Goal: Task Accomplishment & Management: Use online tool/utility

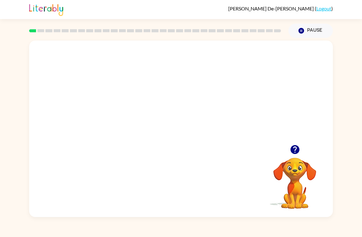
click at [162, 99] on video "Your browser must support playing .mp4 files to use Literably. Please try using…" at bounding box center [181, 93] width 304 height 104
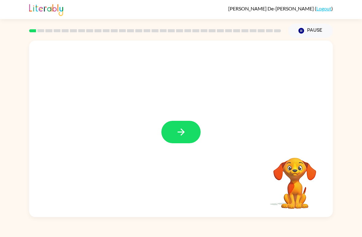
click at [171, 130] on button "button" at bounding box center [180, 132] width 39 height 22
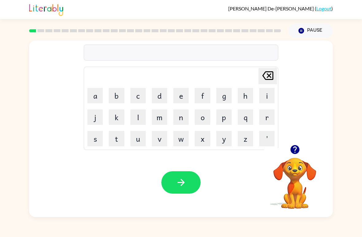
click at [123, 90] on button "b" at bounding box center [116, 95] width 15 height 15
click at [203, 110] on button "o" at bounding box center [202, 116] width 15 height 15
click at [266, 120] on button "r" at bounding box center [266, 116] width 15 height 15
click at [160, 94] on button "d" at bounding box center [159, 95] width 15 height 15
click at [175, 94] on button "e" at bounding box center [180, 95] width 15 height 15
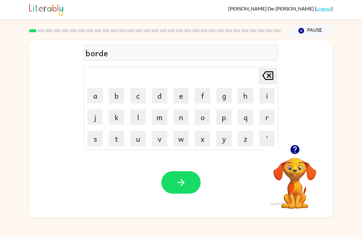
click at [262, 114] on button "r" at bounding box center [266, 116] width 15 height 15
click at [178, 172] on button "button" at bounding box center [180, 182] width 39 height 22
click at [137, 91] on button "c" at bounding box center [137, 95] width 15 height 15
click at [204, 115] on button "o" at bounding box center [202, 116] width 15 height 15
click at [139, 131] on button "u" at bounding box center [137, 138] width 15 height 15
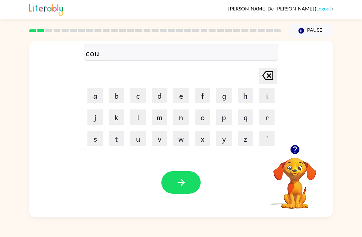
click at [181, 119] on button "n" at bounding box center [180, 116] width 15 height 15
click at [118, 138] on button "t" at bounding box center [116, 138] width 15 height 15
click at [188, 177] on button "button" at bounding box center [180, 182] width 39 height 22
click at [145, 114] on button "l" at bounding box center [137, 116] width 15 height 15
click at [201, 120] on button "o" at bounding box center [202, 116] width 15 height 15
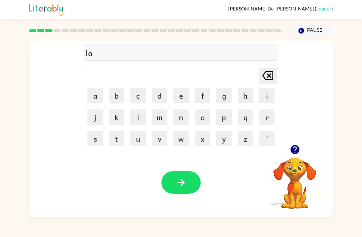
click at [140, 96] on button "c" at bounding box center [137, 95] width 15 height 15
click at [91, 88] on button "a" at bounding box center [94, 95] width 15 height 15
click at [124, 133] on button "t" at bounding box center [116, 138] width 15 height 15
click at [180, 94] on button "e" at bounding box center [180, 95] width 15 height 15
click at [181, 183] on icon "button" at bounding box center [181, 182] width 11 height 11
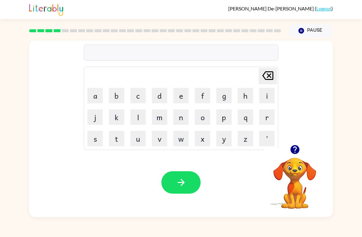
click at [114, 141] on button "t" at bounding box center [116, 138] width 15 height 15
click at [180, 139] on button "w" at bounding box center [180, 138] width 15 height 15
click at [266, 99] on button "i" at bounding box center [266, 95] width 15 height 15
click at [181, 115] on button "n" at bounding box center [180, 116] width 15 height 15
click at [179, 181] on icon "button" at bounding box center [181, 182] width 11 height 11
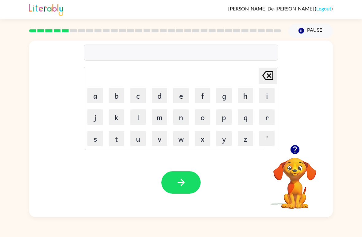
click at [184, 120] on button "n" at bounding box center [180, 116] width 15 height 15
click at [97, 94] on button "a" at bounding box center [94, 95] width 15 height 15
click at [263, 114] on button "r" at bounding box center [266, 116] width 15 height 15
click at [206, 109] on button "o" at bounding box center [202, 116] width 15 height 15
click at [183, 135] on button "w" at bounding box center [180, 138] width 15 height 15
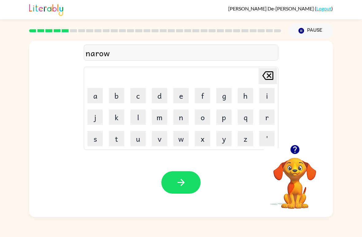
click at [265, 97] on button "i" at bounding box center [266, 95] width 15 height 15
click at [178, 116] on button "n" at bounding box center [180, 116] width 15 height 15
click at [223, 96] on button "g" at bounding box center [223, 95] width 15 height 15
click at [183, 191] on button "button" at bounding box center [180, 182] width 39 height 22
click at [119, 99] on button "b" at bounding box center [116, 95] width 15 height 15
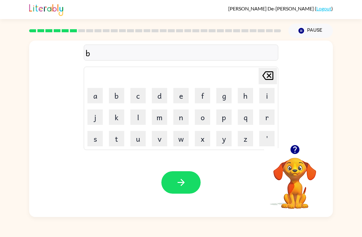
click at [182, 96] on button "e" at bounding box center [180, 95] width 15 height 15
click at [244, 94] on button "h" at bounding box center [245, 95] width 15 height 15
click at [272, 96] on button "i" at bounding box center [266, 95] width 15 height 15
click at [178, 119] on button "n" at bounding box center [180, 116] width 15 height 15
click at [155, 96] on button "d" at bounding box center [159, 95] width 15 height 15
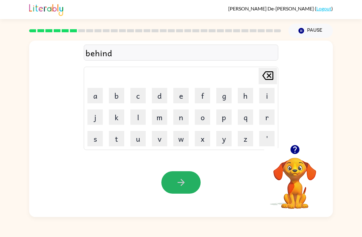
click at [189, 174] on button "button" at bounding box center [180, 182] width 39 height 22
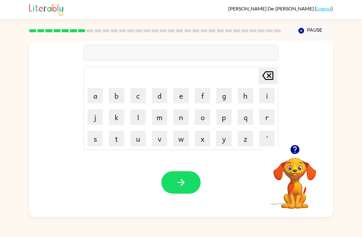
click at [118, 144] on button "t" at bounding box center [116, 138] width 15 height 15
click at [267, 120] on button "r" at bounding box center [266, 116] width 15 height 15
click at [141, 116] on button "l" at bounding box center [137, 116] width 15 height 15
click at [265, 75] on icon "Delete Delete last character input" at bounding box center [268, 75] width 15 height 15
click at [268, 95] on button "i" at bounding box center [266, 95] width 15 height 15
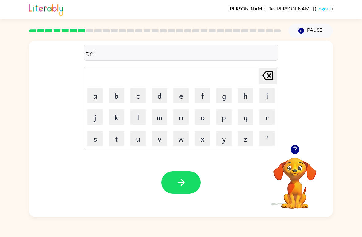
click at [124, 118] on button "k" at bounding box center [116, 116] width 15 height 15
click at [138, 116] on button "l" at bounding box center [137, 116] width 15 height 15
click at [180, 88] on button "e" at bounding box center [180, 95] width 15 height 15
click at [193, 184] on button "button" at bounding box center [180, 182] width 39 height 22
click at [164, 122] on button "m" at bounding box center [159, 116] width 15 height 15
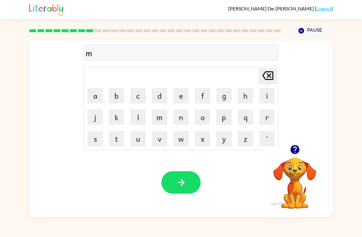
click at [263, 96] on button "i" at bounding box center [266, 95] width 15 height 15
click at [268, 122] on button "r" at bounding box center [266, 116] width 15 height 15
click at [95, 86] on td "a" at bounding box center [95, 95] width 21 height 21
click at [99, 94] on button "a" at bounding box center [94, 95] width 15 height 15
click at [135, 91] on button "c" at bounding box center [137, 95] width 15 height 15
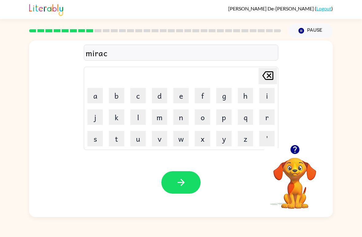
click at [141, 117] on button "l" at bounding box center [137, 116] width 15 height 15
click at [173, 93] on button "e" at bounding box center [180, 95] width 15 height 15
click at [187, 182] on button "button" at bounding box center [180, 182] width 39 height 22
click at [158, 118] on button "m" at bounding box center [159, 116] width 15 height 15
click at [265, 91] on button "i" at bounding box center [266, 95] width 15 height 15
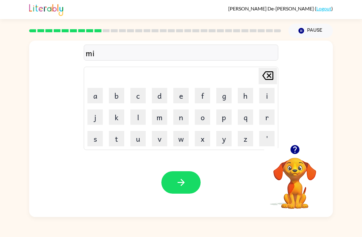
click at [156, 111] on button "m" at bounding box center [159, 116] width 15 height 15
click at [114, 94] on button "b" at bounding box center [116, 95] width 15 height 15
click at [139, 115] on button "l" at bounding box center [137, 116] width 15 height 15
click at [179, 96] on button "e" at bounding box center [180, 95] width 15 height 15
click at [173, 178] on button "button" at bounding box center [180, 182] width 39 height 22
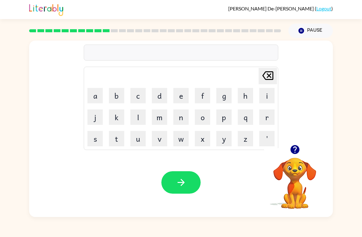
click at [139, 143] on button "u" at bounding box center [137, 138] width 15 height 15
click at [177, 122] on button "n" at bounding box center [180, 116] width 15 height 15
click at [201, 95] on button "f" at bounding box center [202, 95] width 15 height 15
click at [206, 122] on button "o" at bounding box center [202, 116] width 15 height 15
click at [138, 114] on button "l" at bounding box center [137, 116] width 15 height 15
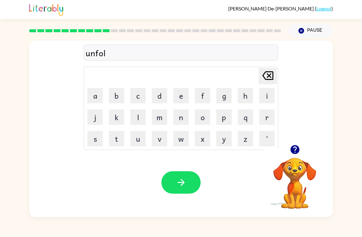
click at [159, 98] on button "d" at bounding box center [159, 95] width 15 height 15
click at [168, 186] on button "button" at bounding box center [180, 182] width 39 height 22
click at [293, 190] on video "Your browser must support playing .mp4 files to use Literably. Please try using…" at bounding box center [294, 178] width 61 height 61
click at [299, 180] on video "Your browser must support playing .mp4 files to use Literably. Please try using…" at bounding box center [294, 178] width 61 height 61
click at [295, 157] on button "button" at bounding box center [295, 149] width 16 height 16
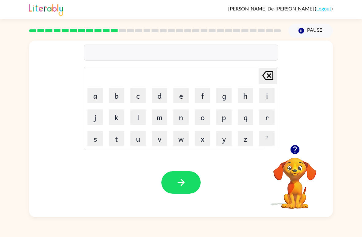
click at [153, 134] on button "v" at bounding box center [159, 138] width 15 height 15
click at [205, 117] on button "o" at bounding box center [202, 116] width 15 height 15
click at [91, 95] on button "a" at bounding box center [94, 95] width 15 height 15
click at [120, 139] on button "t" at bounding box center [116, 138] width 15 height 15
click at [264, 74] on icon at bounding box center [267, 75] width 11 height 9
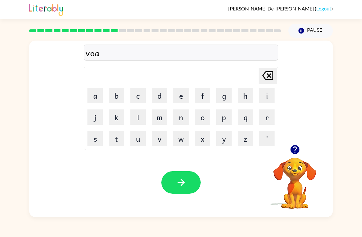
click at [266, 79] on icon "Delete Delete last character input" at bounding box center [268, 75] width 15 height 15
click at [181, 95] on button "e" at bounding box center [180, 95] width 15 height 15
click at [270, 79] on icon "Delete Delete last character input" at bounding box center [268, 75] width 15 height 15
click at [118, 138] on button "t" at bounding box center [116, 138] width 15 height 15
click at [182, 97] on button "e" at bounding box center [180, 95] width 15 height 15
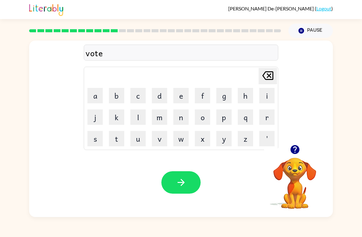
click at [168, 181] on button "button" at bounding box center [180, 182] width 39 height 22
click at [123, 96] on button "b" at bounding box center [116, 95] width 15 height 15
click at [185, 98] on button "e" at bounding box center [180, 95] width 15 height 15
click at [157, 92] on button "d" at bounding box center [159, 95] width 15 height 15
click at [119, 134] on button "t" at bounding box center [116, 138] width 15 height 15
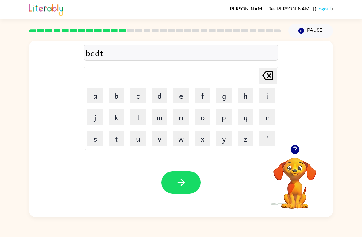
click at [267, 93] on button "i" at bounding box center [266, 95] width 15 height 15
click at [160, 116] on button "m" at bounding box center [159, 116] width 15 height 15
click at [181, 91] on button "e" at bounding box center [180, 95] width 15 height 15
click at [189, 189] on button "button" at bounding box center [180, 182] width 39 height 22
click at [203, 97] on button "f" at bounding box center [202, 95] width 15 height 15
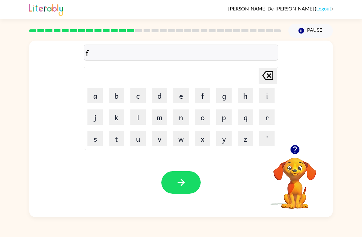
click at [263, 83] on div "Delete Delete last character input" at bounding box center [268, 76] width 15 height 16
click at [202, 95] on button "f" at bounding box center [202, 95] width 15 height 15
click at [268, 102] on button "i" at bounding box center [266, 95] width 15 height 15
click at [119, 140] on button "t" at bounding box center [116, 138] width 15 height 15
click at [179, 113] on button "n" at bounding box center [180, 116] width 15 height 15
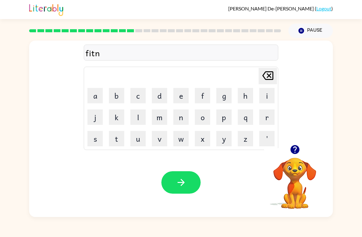
click at [180, 93] on button "e" at bounding box center [180, 95] width 15 height 15
click at [95, 137] on button "s" at bounding box center [94, 138] width 15 height 15
click at [95, 136] on button "s" at bounding box center [94, 138] width 15 height 15
click at [171, 167] on div "Your browser must support playing .mp4 files to use Literably. Please try using…" at bounding box center [181, 182] width 304 height 69
click at [174, 178] on button "button" at bounding box center [180, 182] width 39 height 22
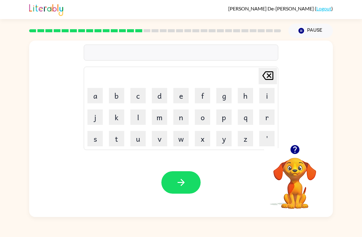
click at [164, 100] on button "d" at bounding box center [159, 95] width 15 height 15
click at [179, 102] on button "e" at bounding box center [180, 95] width 15 height 15
click at [136, 118] on button "l" at bounding box center [137, 116] width 15 height 15
click at [97, 97] on button "a" at bounding box center [94, 95] width 15 height 15
click at [220, 138] on button "y" at bounding box center [223, 138] width 15 height 15
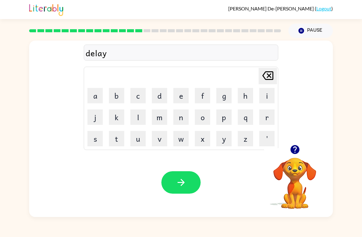
click at [168, 184] on button "button" at bounding box center [180, 182] width 39 height 22
click at [289, 187] on video "Your browser must support playing .mp4 files to use Literably. Please try using…" at bounding box center [294, 178] width 61 height 61
click at [287, 192] on video "Your browser must support playing .mp4 files to use Literably. Please try using…" at bounding box center [294, 178] width 61 height 61
click at [294, 187] on video "Your browser must support playing .mp4 files to use Literably. Please try using…" at bounding box center [294, 178] width 61 height 61
click at [288, 171] on video "Your browser must support playing .mp4 files to use Literably. Please try using…" at bounding box center [294, 178] width 61 height 61
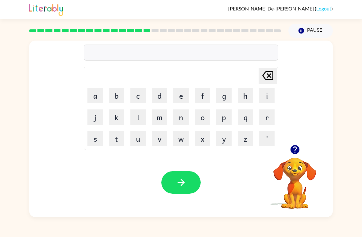
click at [296, 150] on icon "button" at bounding box center [294, 149] width 9 height 9
click at [117, 140] on button "t" at bounding box center [116, 138] width 15 height 15
click at [181, 93] on button "e" at bounding box center [180, 95] width 15 height 15
click at [269, 119] on button "r" at bounding box center [266, 116] width 15 height 15
click at [153, 115] on button "m" at bounding box center [159, 116] width 15 height 15
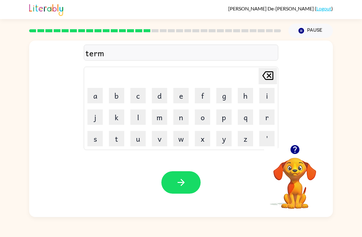
click at [182, 92] on button "e" at bounding box center [180, 95] width 15 height 15
click at [187, 185] on button "button" at bounding box center [180, 182] width 39 height 22
click at [95, 141] on button "s" at bounding box center [94, 138] width 15 height 15
click at [182, 101] on button "e" at bounding box center [180, 95] width 15 height 15
click at [114, 141] on button "t" at bounding box center [116, 138] width 15 height 15
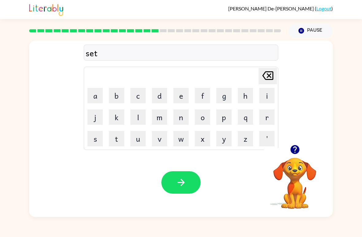
click at [173, 187] on button "button" at bounding box center [180, 182] width 39 height 22
click at [289, 196] on video "Your browser must support playing .mp4 files to use Literably. Please try using…" at bounding box center [294, 178] width 61 height 61
click at [297, 155] on button "button" at bounding box center [295, 149] width 16 height 16
click at [262, 15] on div "Leonardo De-La-Torre-Morales ( Logout )" at bounding box center [181, 9] width 304 height 19
click at [225, 95] on button "g" at bounding box center [223, 95] width 15 height 15
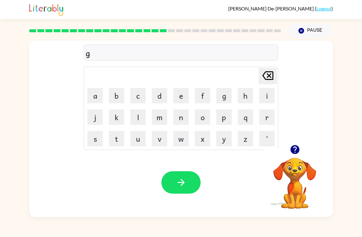
click at [268, 122] on button "r" at bounding box center [266, 116] width 15 height 15
click at [261, 99] on button "i" at bounding box center [266, 95] width 15 height 15
click at [160, 119] on button "m" at bounding box center [159, 116] width 15 height 15
click at [264, 93] on button "i" at bounding box center [266, 95] width 15 height 15
click at [179, 119] on button "n" at bounding box center [180, 116] width 15 height 15
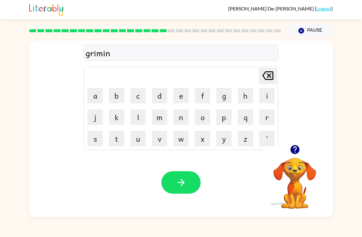
click at [220, 99] on button "g" at bounding box center [223, 95] width 15 height 15
click at [177, 180] on icon "button" at bounding box center [181, 182] width 11 height 11
click at [224, 118] on button "p" at bounding box center [223, 116] width 15 height 15
click at [141, 116] on button "l" at bounding box center [137, 116] width 15 height 15
click at [96, 94] on button "a" at bounding box center [94, 95] width 15 height 15
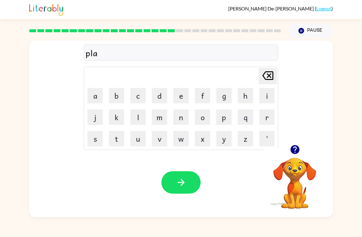
click at [93, 141] on button "s" at bounding box center [94, 138] width 15 height 15
click at [118, 143] on button "t" at bounding box center [116, 138] width 15 height 15
click at [136, 90] on button "c" at bounding box center [137, 95] width 15 height 15
click at [263, 78] on icon "Delete Delete last character input" at bounding box center [268, 75] width 15 height 15
click at [269, 96] on button "i" at bounding box center [266, 95] width 15 height 15
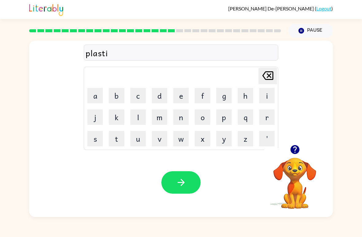
click at [143, 91] on button "c" at bounding box center [137, 95] width 15 height 15
click at [170, 184] on button "button" at bounding box center [180, 182] width 39 height 22
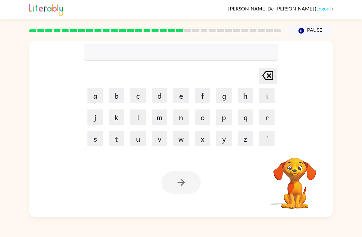
click at [160, 96] on button "d" at bounding box center [159, 95] width 15 height 15
click at [264, 96] on button "i" at bounding box center [266, 95] width 15 height 15
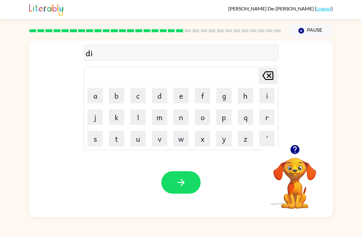
click at [93, 139] on button "s" at bounding box center [94, 138] width 15 height 15
click at [222, 120] on button "p" at bounding box center [223, 116] width 15 height 15
click at [137, 117] on button "l" at bounding box center [137, 116] width 15 height 15
click at [97, 89] on button "a" at bounding box center [94, 95] width 15 height 15
click at [223, 145] on button "y" at bounding box center [223, 138] width 15 height 15
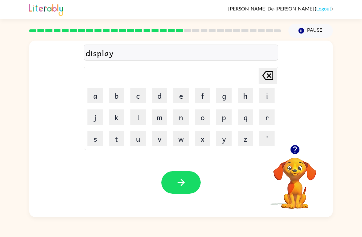
click at [176, 182] on icon "button" at bounding box center [181, 182] width 11 height 11
click at [296, 157] on button "button" at bounding box center [295, 149] width 16 height 16
click at [297, 149] on icon "button" at bounding box center [294, 149] width 9 height 9
click at [162, 94] on button "d" at bounding box center [159, 95] width 15 height 15
click at [136, 137] on button "u" at bounding box center [137, 138] width 15 height 15
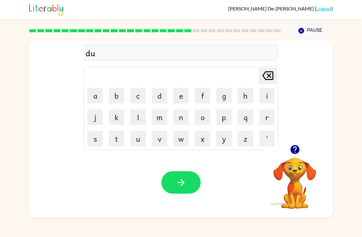
click at [97, 138] on button "s" at bounding box center [94, 138] width 15 height 15
click at [116, 135] on button "t" at bounding box center [116, 138] width 15 height 15
click at [263, 98] on button "i" at bounding box center [266, 95] width 15 height 15
click at [118, 142] on button "t" at bounding box center [116, 138] width 15 height 15
click at [175, 176] on button "button" at bounding box center [180, 182] width 39 height 22
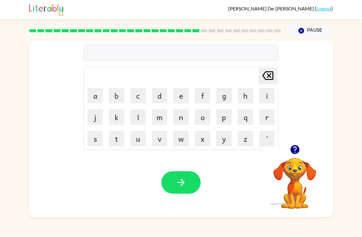
click at [139, 99] on button "c" at bounding box center [137, 95] width 15 height 15
click at [180, 97] on button "e" at bounding box center [180, 95] width 15 height 15
click at [291, 168] on video "Your browser must support playing .mp4 files to use Literably. Please try using…" at bounding box center [294, 178] width 61 height 61
click at [293, 154] on icon "button" at bounding box center [295, 149] width 11 height 11
click at [182, 117] on button "n" at bounding box center [180, 116] width 15 height 15
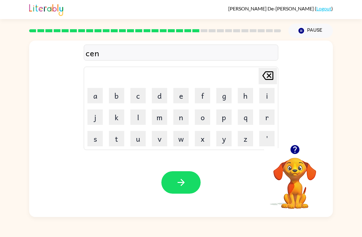
click at [116, 143] on button "t" at bounding box center [116, 138] width 15 height 15
click at [265, 99] on button "i" at bounding box center [266, 95] width 15 height 15
click at [228, 119] on button "p" at bounding box center [223, 116] width 15 height 15
click at [263, 102] on button "i" at bounding box center [266, 95] width 15 height 15
click at [116, 138] on button "t" at bounding box center [116, 138] width 15 height 15
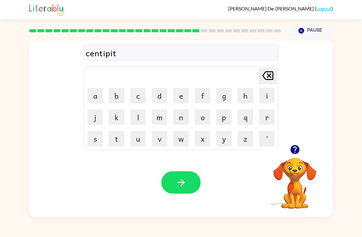
click at [179, 94] on button "e" at bounding box center [180, 95] width 15 height 15
click at [171, 168] on div "Your browser must support playing .mp4 files to use Literably. Please try using…" at bounding box center [181, 182] width 304 height 69
click at [174, 176] on button "button" at bounding box center [180, 182] width 39 height 22
click at [266, 121] on button "r" at bounding box center [266, 116] width 15 height 15
click at [92, 95] on button "a" at bounding box center [94, 95] width 15 height 15
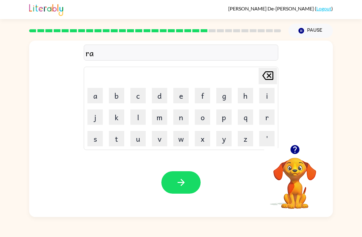
click at [266, 98] on button "i" at bounding box center [266, 95] width 15 height 15
click at [178, 119] on button "n" at bounding box center [180, 116] width 15 height 15
click at [135, 90] on button "c" at bounding box center [137, 95] width 15 height 15
click at [201, 111] on button "o" at bounding box center [202, 116] width 15 height 15
click at [94, 90] on button "a" at bounding box center [94, 95] width 15 height 15
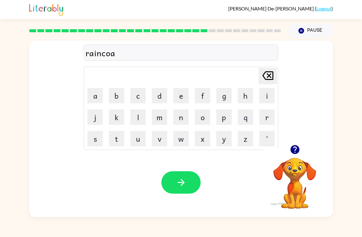
click at [123, 136] on button "t" at bounding box center [116, 138] width 15 height 15
click at [200, 178] on button "button" at bounding box center [180, 182] width 39 height 22
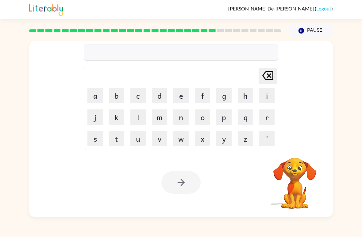
click at [99, 95] on button "a" at bounding box center [94, 95] width 15 height 15
click at [270, 83] on icon "Delete Delete last character input" at bounding box center [268, 75] width 15 height 15
click at [157, 120] on button "m" at bounding box center [159, 116] width 15 height 15
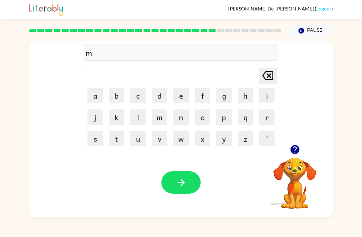
click at [96, 91] on button "a" at bounding box center [94, 95] width 15 height 15
click at [266, 122] on button "r" at bounding box center [266, 116] width 15 height 15
click at [114, 120] on button "k" at bounding box center [116, 116] width 15 height 15
click at [182, 93] on button "e" at bounding box center [180, 95] width 15 height 15
click at [269, 117] on button "r" at bounding box center [266, 116] width 15 height 15
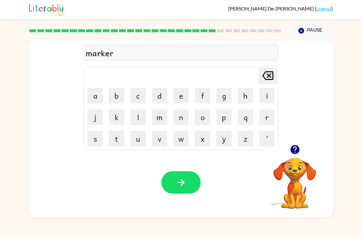
click at [180, 181] on icon "button" at bounding box center [181, 182] width 11 height 11
click at [98, 101] on button "a" at bounding box center [94, 95] width 15 height 15
click at [163, 99] on button "d" at bounding box center [159, 95] width 15 height 15
click at [164, 143] on button "v" at bounding box center [159, 138] width 15 height 15
click at [91, 100] on button "a" at bounding box center [94, 95] width 15 height 15
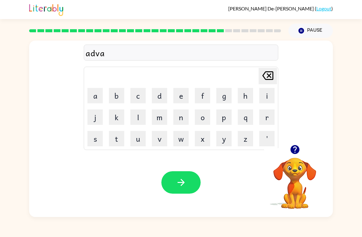
click at [179, 119] on button "n" at bounding box center [180, 116] width 15 height 15
click at [143, 100] on button "c" at bounding box center [137, 95] width 15 height 15
click at [267, 102] on button "i" at bounding box center [266, 95] width 15 height 15
click at [178, 116] on button "n" at bounding box center [180, 116] width 15 height 15
click at [223, 91] on button "g" at bounding box center [223, 95] width 15 height 15
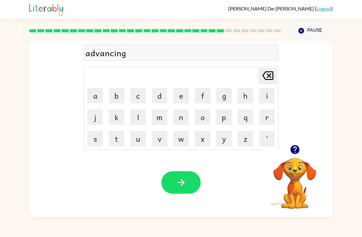
click at [178, 191] on button "button" at bounding box center [180, 182] width 39 height 22
click at [225, 93] on button "g" at bounding box center [223, 95] width 15 height 15
click at [196, 115] on button "o" at bounding box center [202, 116] width 15 height 15
click at [117, 91] on button "b" at bounding box center [116, 95] width 15 height 15
click at [139, 111] on button "l" at bounding box center [137, 116] width 15 height 15
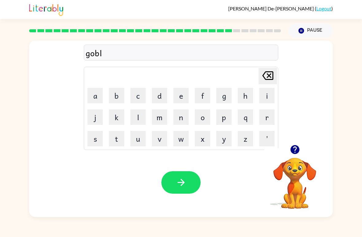
click at [269, 97] on button "i" at bounding box center [266, 95] width 15 height 15
click at [181, 119] on button "n" at bounding box center [180, 116] width 15 height 15
click at [188, 180] on button "button" at bounding box center [180, 182] width 39 height 22
click at [225, 97] on button "g" at bounding box center [223, 95] width 15 height 15
click at [201, 115] on button "o" at bounding box center [202, 116] width 15 height 15
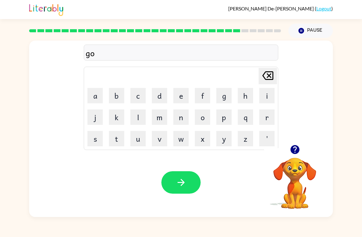
click at [117, 95] on button "b" at bounding box center [116, 95] width 15 height 15
click at [181, 96] on button "e" at bounding box center [180, 95] width 15 height 15
click at [265, 115] on button "r" at bounding box center [266, 116] width 15 height 15
click at [184, 115] on button "n" at bounding box center [180, 116] width 15 height 15
click at [177, 97] on button "e" at bounding box center [180, 95] width 15 height 15
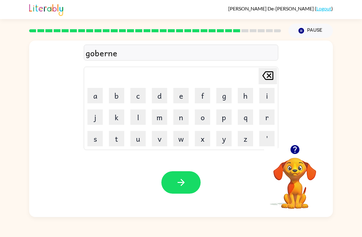
click at [112, 129] on td "t" at bounding box center [116, 138] width 21 height 21
click at [117, 137] on button "t" at bounding box center [116, 138] width 15 height 15
click at [183, 185] on icon "button" at bounding box center [181, 182] width 11 height 11
click at [92, 143] on button "s" at bounding box center [94, 138] width 15 height 15
click at [111, 144] on button "t" at bounding box center [116, 138] width 15 height 15
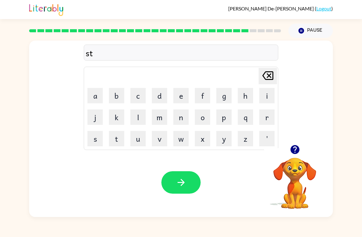
click at [264, 119] on button "r" at bounding box center [266, 116] width 15 height 15
click at [95, 94] on button "a" at bounding box center [94, 95] width 15 height 15
click at [262, 95] on button "i" at bounding box center [266, 95] width 15 height 15
click at [184, 124] on button "n" at bounding box center [180, 116] width 15 height 15
click at [188, 192] on button "button" at bounding box center [180, 182] width 39 height 22
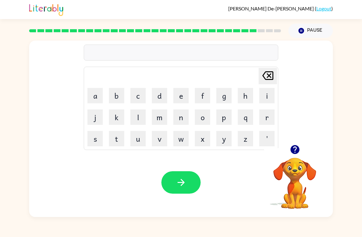
click at [291, 152] on icon "button" at bounding box center [295, 149] width 11 height 11
click at [96, 142] on button "s" at bounding box center [94, 138] width 15 height 15
click at [253, 99] on button "h" at bounding box center [245, 95] width 15 height 15
click at [87, 100] on button "a" at bounding box center [94, 95] width 15 height 15
click at [225, 118] on button "p" at bounding box center [223, 116] width 15 height 15
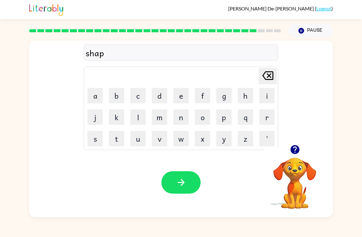
click at [180, 95] on button "e" at bounding box center [180, 95] width 15 height 15
click at [193, 187] on button "button" at bounding box center [180, 182] width 39 height 22
click at [177, 95] on button "e" at bounding box center [180, 95] width 15 height 15
click at [201, 141] on button "x" at bounding box center [202, 138] width 15 height 15
click at [177, 98] on button "e" at bounding box center [180, 95] width 15 height 15
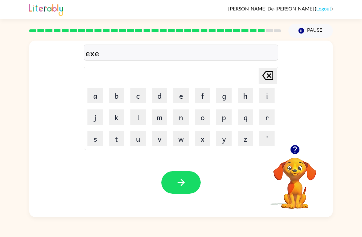
click at [138, 114] on button "l" at bounding box center [137, 116] width 15 height 15
click at [140, 119] on button "l" at bounding box center [137, 116] width 15 height 15
click at [177, 92] on button "e" at bounding box center [180, 95] width 15 height 15
click at [185, 121] on button "n" at bounding box center [180, 116] width 15 height 15
click at [121, 143] on button "t" at bounding box center [116, 138] width 15 height 15
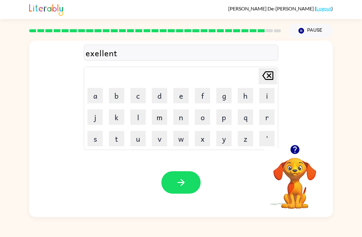
click at [188, 185] on button "button" at bounding box center [180, 182] width 39 height 22
click at [97, 116] on button "j" at bounding box center [94, 116] width 15 height 15
click at [96, 99] on button "a" at bounding box center [94, 95] width 15 height 15
click at [185, 141] on button "w" at bounding box center [180, 138] width 15 height 15
click at [121, 98] on button "b" at bounding box center [116, 95] width 15 height 15
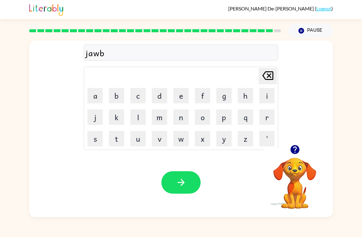
click at [267, 123] on button "r" at bounding box center [266, 116] width 15 height 15
click at [185, 103] on button "e" at bounding box center [180, 95] width 15 height 15
click at [116, 123] on button "k" at bounding box center [116, 116] width 15 height 15
click at [179, 102] on button "e" at bounding box center [180, 95] width 15 height 15
click at [92, 89] on button "a" at bounding box center [94, 95] width 15 height 15
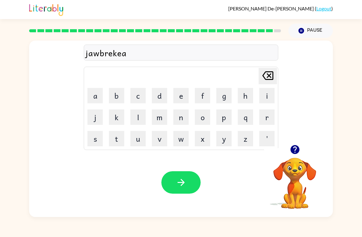
click at [265, 78] on icon "Delete Delete last character input" at bounding box center [268, 75] width 15 height 15
click at [267, 78] on icon "Delete Delete last character input" at bounding box center [268, 75] width 15 height 15
click at [263, 77] on icon "Delete Delete last character input" at bounding box center [268, 75] width 15 height 15
click at [259, 71] on button "Delete Delete last character input" at bounding box center [268, 76] width 18 height 16
click at [94, 92] on button "a" at bounding box center [94, 95] width 15 height 15
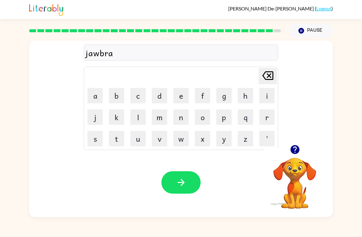
click at [118, 119] on button "k" at bounding box center [116, 116] width 15 height 15
click at [182, 97] on button "e" at bounding box center [180, 95] width 15 height 15
click at [176, 98] on button "e" at bounding box center [180, 95] width 15 height 15
click at [271, 77] on icon "Delete Delete last character input" at bounding box center [268, 75] width 15 height 15
click at [266, 117] on button "r" at bounding box center [266, 116] width 15 height 15
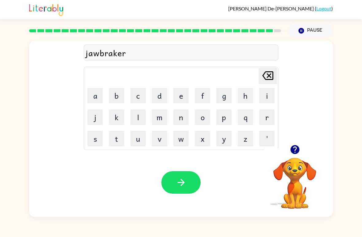
click at [183, 183] on icon "button" at bounding box center [181, 182] width 11 height 11
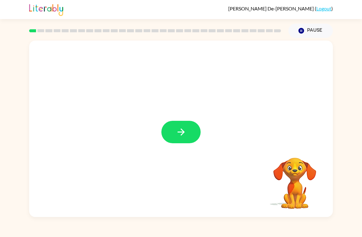
click at [172, 129] on button "button" at bounding box center [180, 132] width 39 height 22
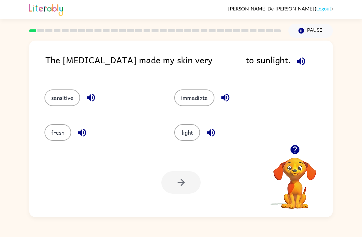
click at [55, 99] on button "sensitive" at bounding box center [63, 97] width 36 height 17
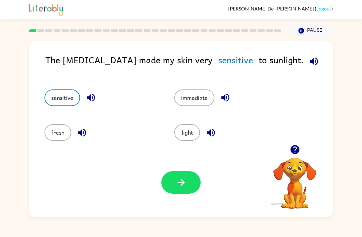
click at [175, 177] on button "button" at bounding box center [180, 182] width 39 height 22
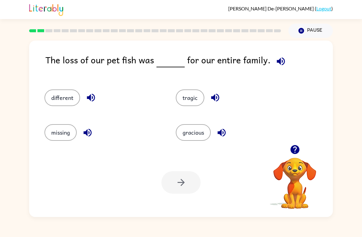
click at [189, 100] on button "tragic" at bounding box center [190, 97] width 29 height 17
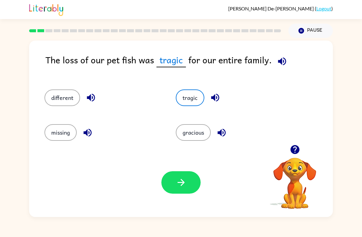
click at [55, 125] on button "missing" at bounding box center [61, 132] width 32 height 17
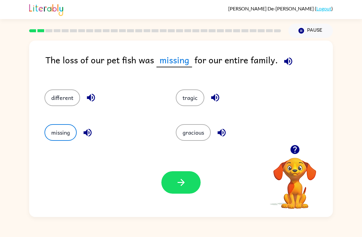
click at [173, 180] on button "button" at bounding box center [180, 182] width 39 height 22
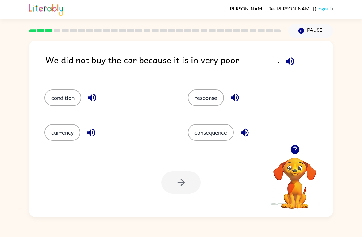
click at [56, 98] on button "condition" at bounding box center [63, 97] width 37 height 17
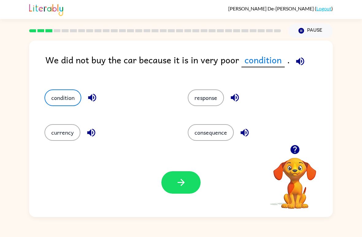
click at [177, 184] on icon "button" at bounding box center [181, 182] width 11 height 11
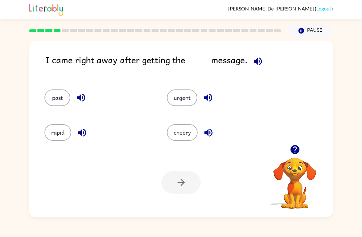
click at [179, 101] on button "urgent" at bounding box center [182, 97] width 30 height 17
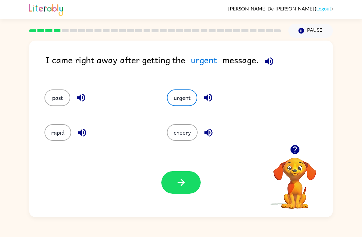
click at [180, 186] on icon "button" at bounding box center [181, 182] width 11 height 11
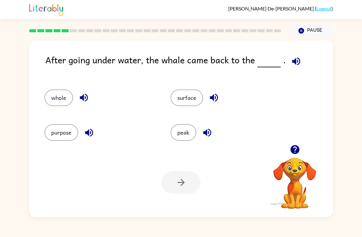
click at [192, 106] on button "surface" at bounding box center [187, 97] width 33 height 17
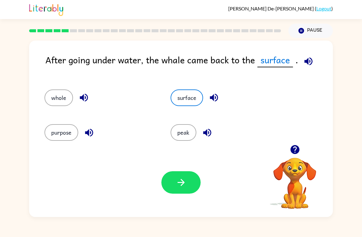
click at [179, 183] on icon "button" at bounding box center [181, 182] width 11 height 11
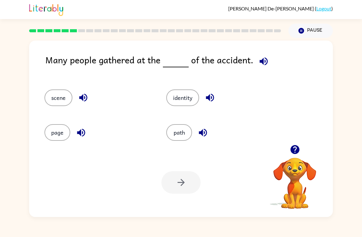
click at [54, 97] on button "scene" at bounding box center [59, 97] width 28 height 17
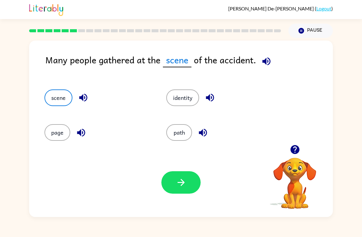
click at [186, 174] on button "button" at bounding box center [180, 182] width 39 height 22
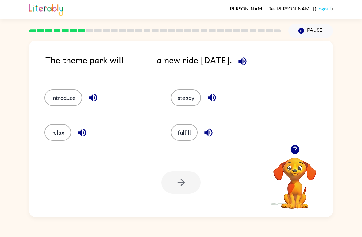
click at [53, 97] on button "introduce" at bounding box center [64, 97] width 38 height 17
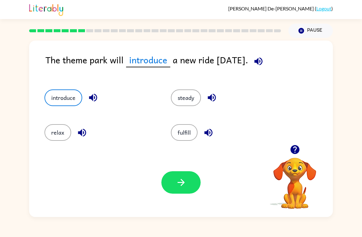
click at [172, 179] on button "button" at bounding box center [180, 182] width 39 height 22
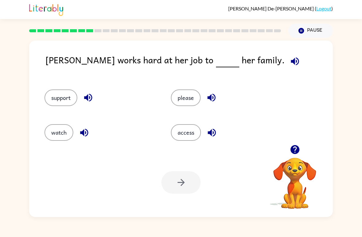
click at [186, 138] on button "access" at bounding box center [186, 132] width 30 height 17
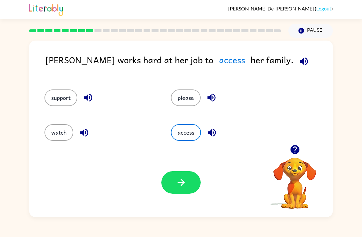
click at [53, 95] on button "support" at bounding box center [61, 97] width 33 height 17
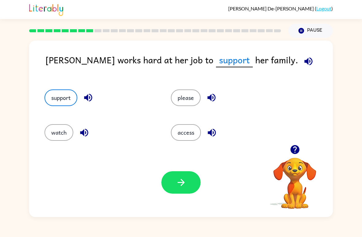
click at [169, 180] on button "button" at bounding box center [180, 182] width 39 height 22
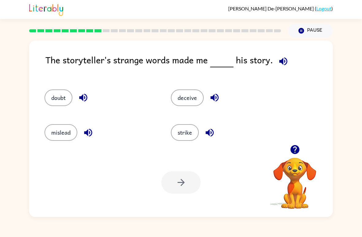
click at [184, 99] on button "deceive" at bounding box center [187, 97] width 33 height 17
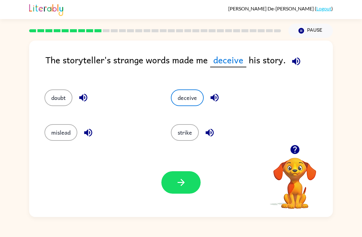
click at [175, 189] on button "button" at bounding box center [180, 182] width 39 height 22
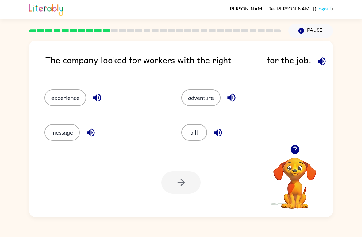
click at [59, 102] on button "experience" at bounding box center [66, 97] width 42 height 17
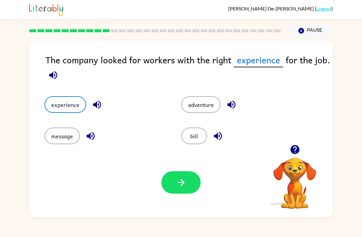
click at [173, 185] on button "button" at bounding box center [180, 182] width 39 height 22
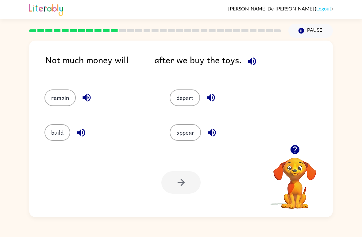
click at [57, 99] on button "remain" at bounding box center [60, 97] width 31 height 17
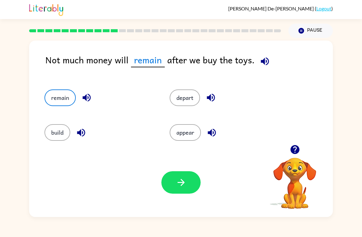
click at [179, 190] on button "button" at bounding box center [180, 182] width 39 height 22
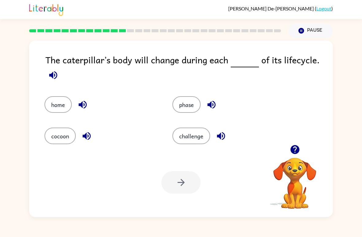
click at [179, 103] on button "phase" at bounding box center [186, 104] width 28 height 17
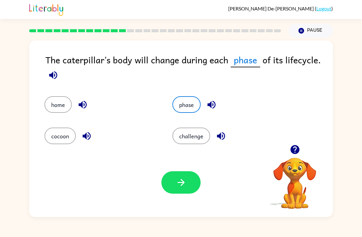
click at [183, 193] on button "button" at bounding box center [180, 182] width 39 height 22
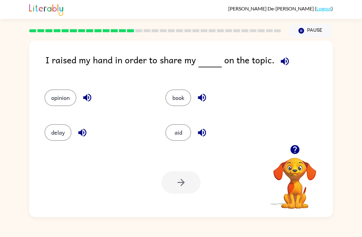
click at [56, 97] on button "opinion" at bounding box center [61, 97] width 32 height 17
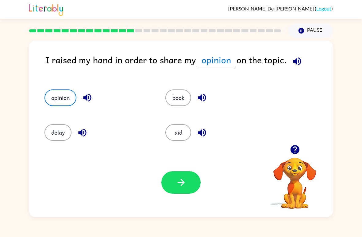
click at [180, 188] on button "button" at bounding box center [180, 182] width 39 height 22
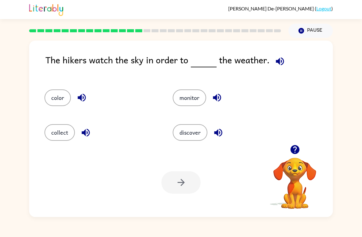
click at [188, 101] on button "monitor" at bounding box center [189, 97] width 33 height 17
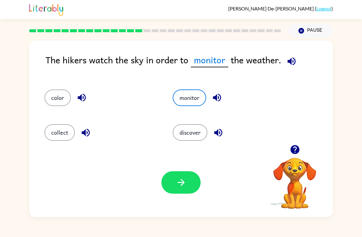
click at [59, 137] on button "collect" at bounding box center [60, 132] width 30 height 17
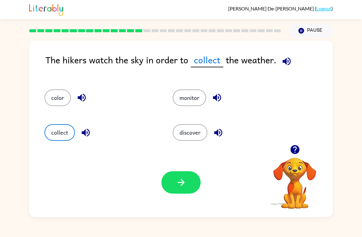
click at [184, 99] on button "monitor" at bounding box center [189, 97] width 33 height 17
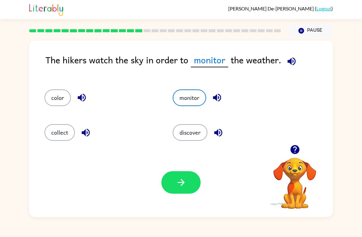
click at [188, 135] on button "discover" at bounding box center [190, 132] width 35 height 17
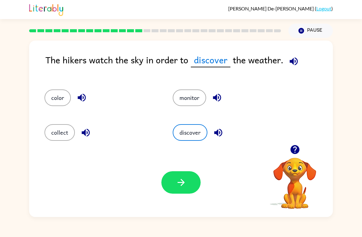
click at [186, 182] on icon "button" at bounding box center [181, 182] width 11 height 11
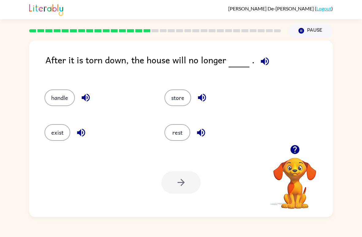
click at [57, 139] on button "exist" at bounding box center [58, 132] width 26 height 17
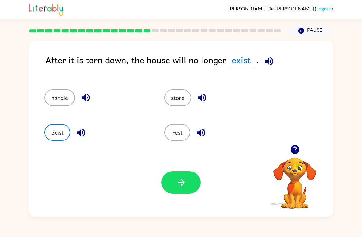
click at [172, 184] on button "button" at bounding box center [180, 182] width 39 height 22
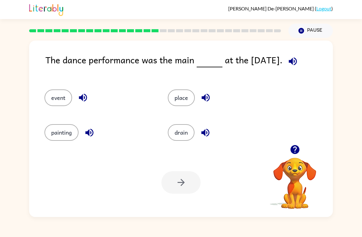
click at [52, 99] on button "event" at bounding box center [59, 97] width 28 height 17
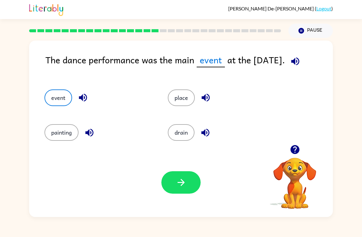
click at [176, 193] on button "button" at bounding box center [180, 182] width 39 height 22
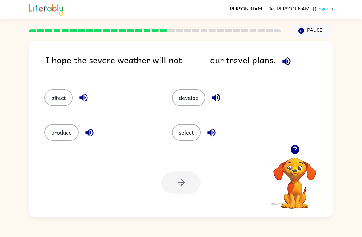
click at [58, 99] on button "affect" at bounding box center [59, 97] width 28 height 17
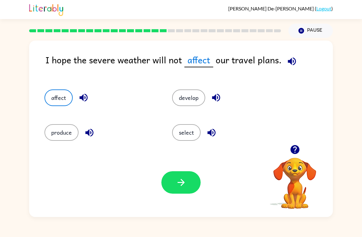
click at [175, 191] on button "button" at bounding box center [180, 182] width 39 height 22
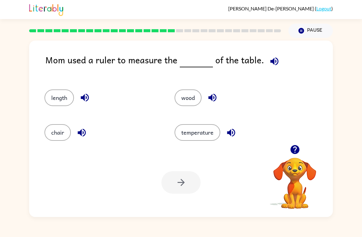
click at [49, 100] on button "length" at bounding box center [59, 97] width 29 height 17
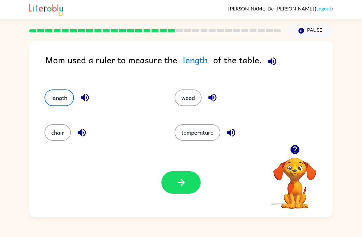
click at [171, 193] on button "button" at bounding box center [180, 182] width 39 height 22
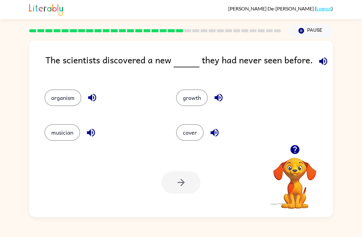
click at [63, 106] on button "organism" at bounding box center [63, 97] width 37 height 17
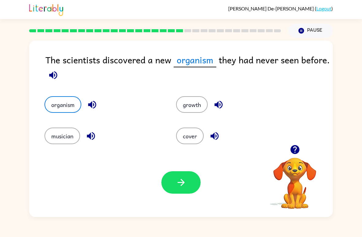
click at [186, 189] on button "button" at bounding box center [180, 182] width 39 height 22
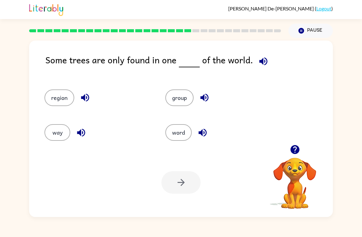
click at [181, 97] on button "group" at bounding box center [179, 97] width 28 height 17
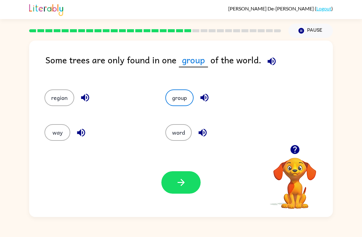
click at [191, 193] on button "button" at bounding box center [180, 182] width 39 height 22
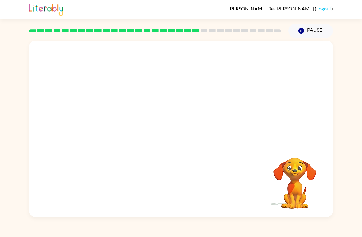
click at [266, 176] on video "Your browser must support playing .mp4 files to use Literably. Please try using…" at bounding box center [294, 178] width 61 height 61
click at [178, 130] on icon "button" at bounding box center [181, 131] width 11 height 11
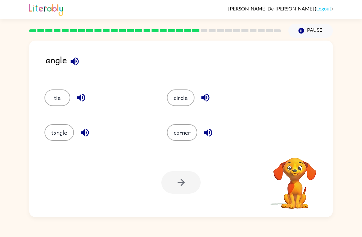
click at [175, 138] on button "corner" at bounding box center [182, 132] width 30 height 17
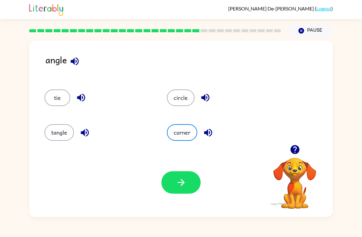
click at [186, 184] on icon "button" at bounding box center [181, 182] width 11 height 11
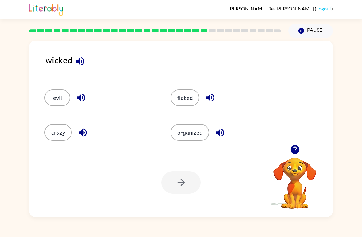
click at [51, 97] on button "evil" at bounding box center [58, 97] width 26 height 17
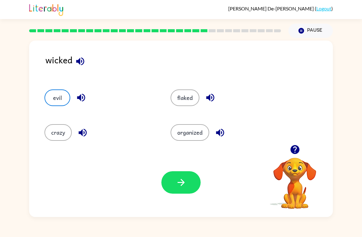
click at [180, 184] on icon "button" at bounding box center [181, 182] width 11 height 11
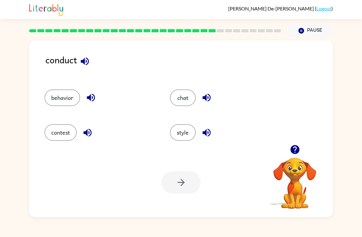
click at [50, 96] on button "behavior" at bounding box center [63, 97] width 36 height 17
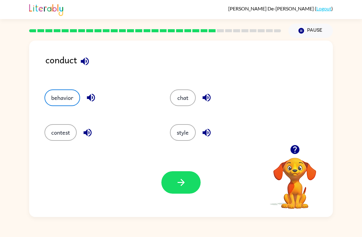
click at [177, 186] on icon "button" at bounding box center [181, 182] width 11 height 11
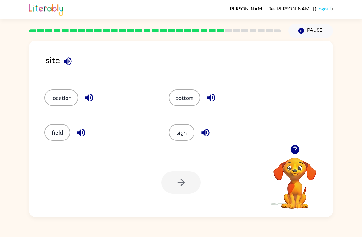
click at [50, 99] on button "location" at bounding box center [62, 97] width 34 height 17
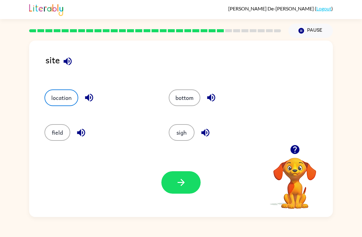
click at [180, 193] on button "button" at bounding box center [180, 182] width 39 height 22
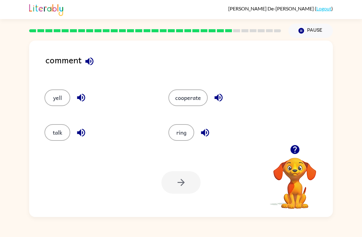
click at [51, 136] on button "talk" at bounding box center [58, 132] width 26 height 17
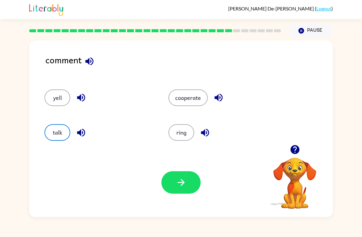
click at [186, 189] on button "button" at bounding box center [180, 182] width 39 height 22
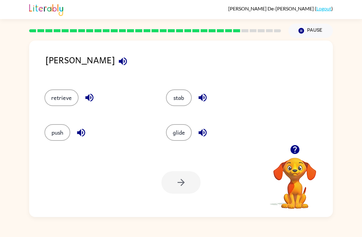
click at [176, 105] on button "stab" at bounding box center [179, 97] width 26 height 17
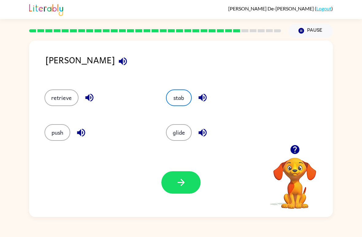
click at [178, 176] on button "button" at bounding box center [180, 182] width 39 height 22
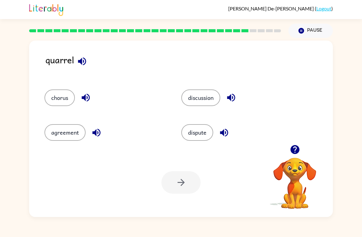
click at [196, 138] on button "dispute" at bounding box center [197, 132] width 32 height 17
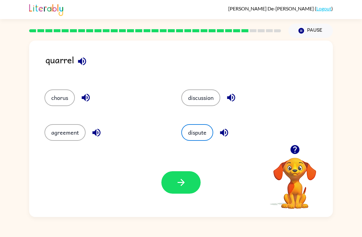
click at [185, 187] on icon "button" at bounding box center [181, 182] width 11 height 11
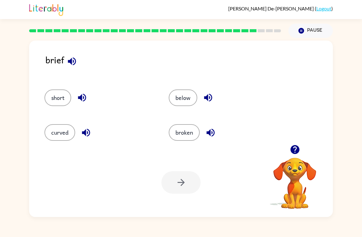
click at [59, 139] on button "curved" at bounding box center [60, 132] width 31 height 17
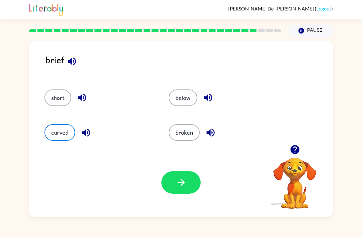
click at [177, 182] on icon "button" at bounding box center [181, 182] width 11 height 11
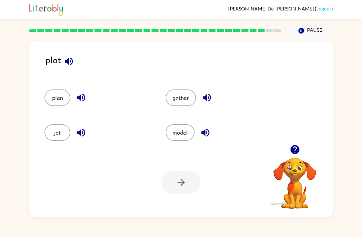
click at [56, 98] on button "plan" at bounding box center [58, 97] width 26 height 17
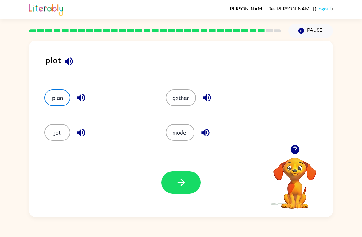
click at [191, 190] on button "button" at bounding box center [180, 182] width 39 height 22
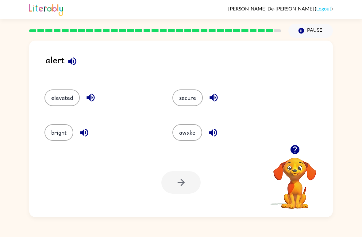
click at [186, 140] on button "awake" at bounding box center [187, 132] width 30 height 17
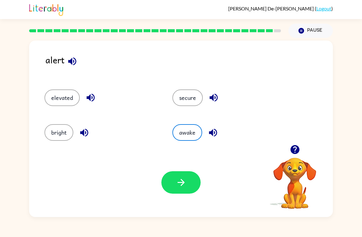
click at [173, 187] on button "button" at bounding box center [180, 182] width 39 height 22
